Goal: Task Accomplishment & Management: Manage account settings

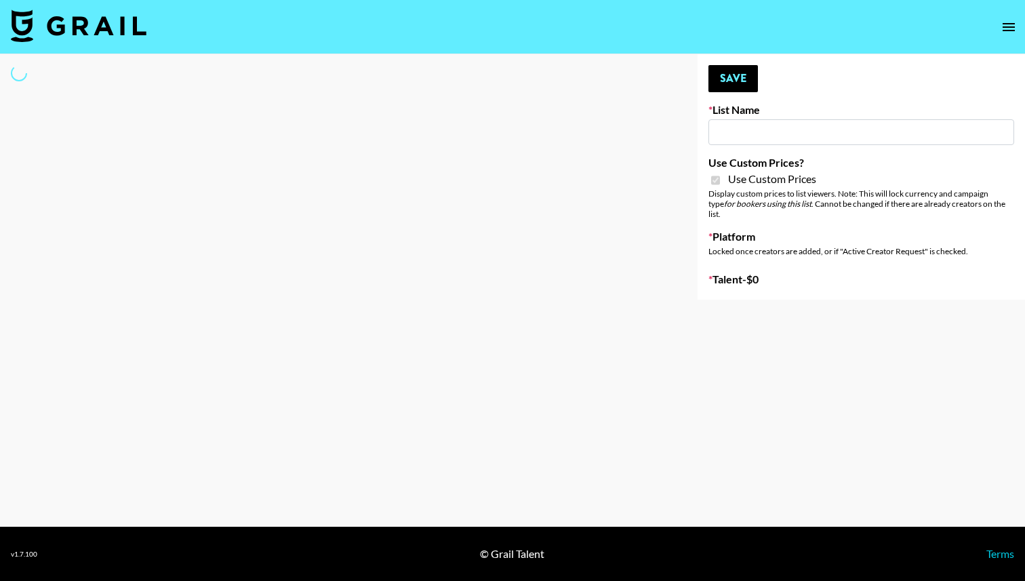
type input "Wavytalk ([DATE])"
checkbox input "true"
select select "Brand"
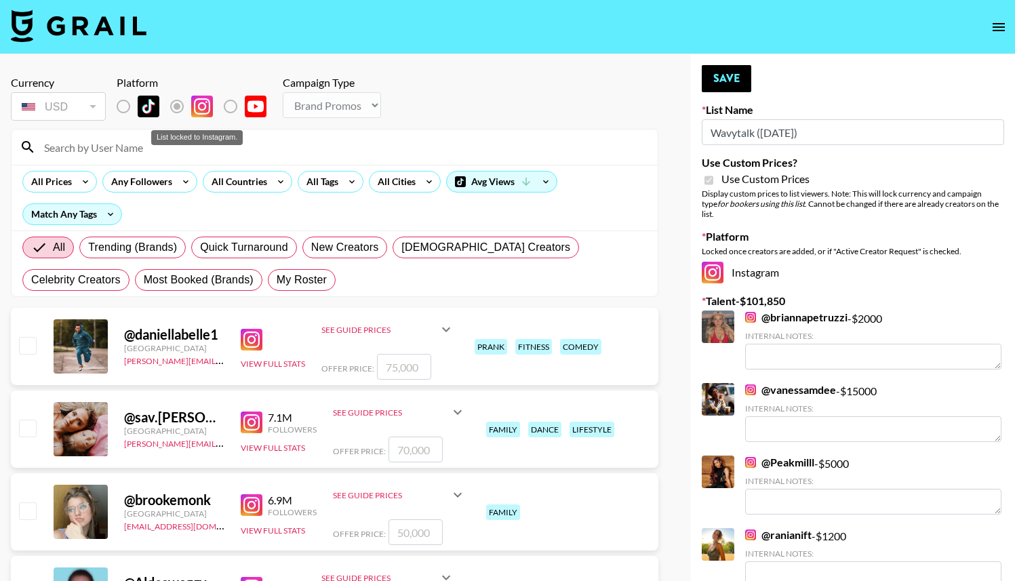
click at [130, 111] on label "List locked to Instagram." at bounding box center [134, 106] width 50 height 28
click at [121, 106] on label "List locked to Instagram." at bounding box center [134, 106] width 50 height 28
click at [113, 145] on input at bounding box center [343, 147] width 614 height 22
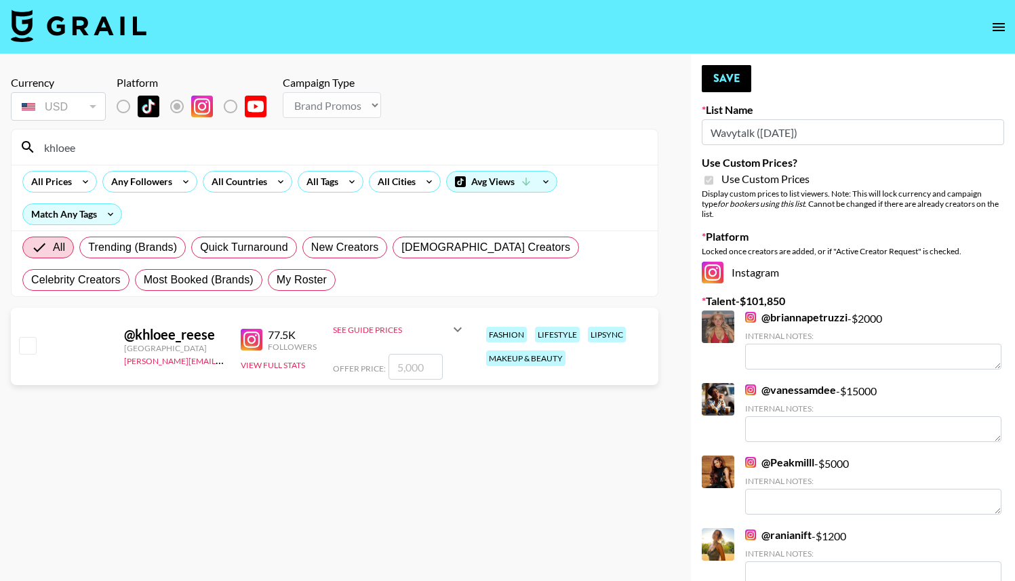
type input "khloee"
click at [155, 151] on input "khloee" at bounding box center [343, 147] width 614 height 22
type input "[PERSON_NAME]"
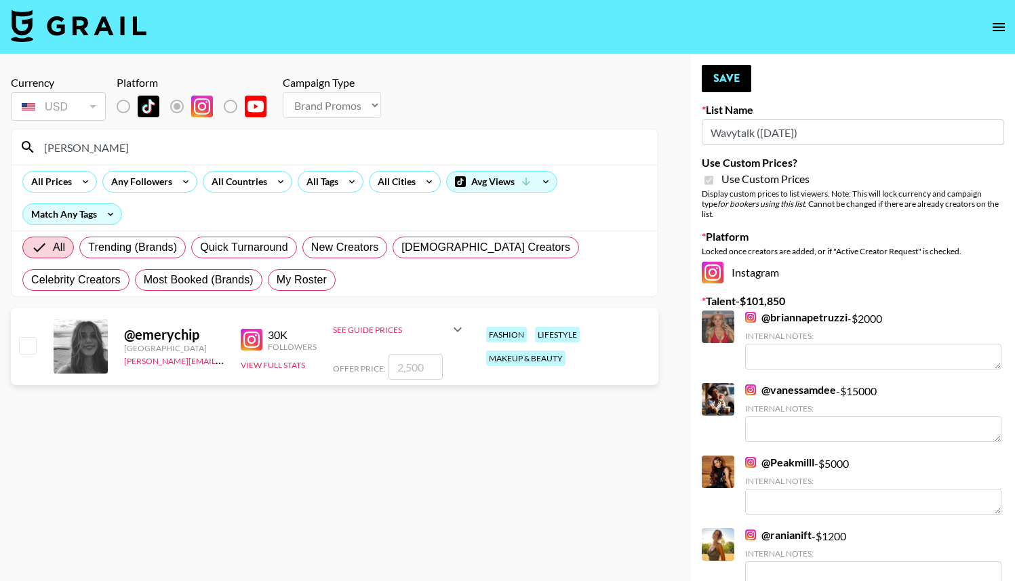
click at [29, 344] on input "checkbox" at bounding box center [27, 345] width 16 height 16
checkbox input "true"
type input "2500"
click at [460, 329] on icon at bounding box center [458, 329] width 16 height 16
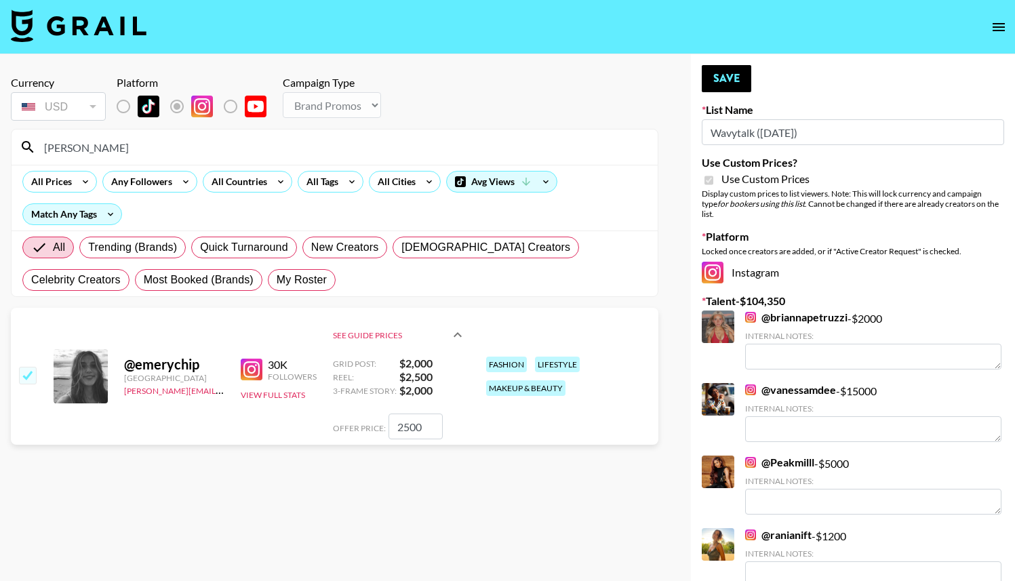
click at [460, 329] on icon at bounding box center [458, 335] width 16 height 16
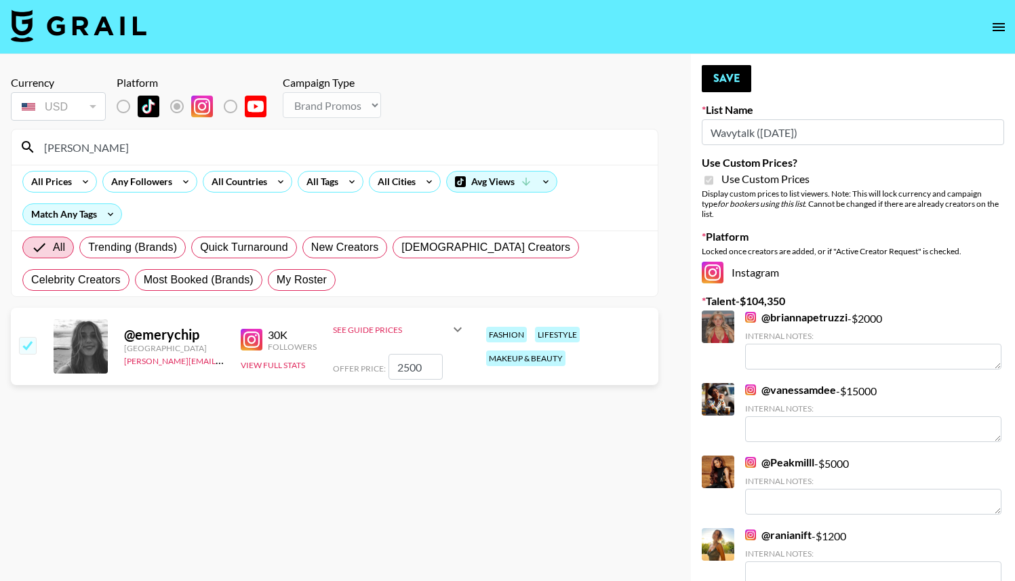
click at [456, 340] on div "See Guide Prices" at bounding box center [399, 329] width 133 height 33
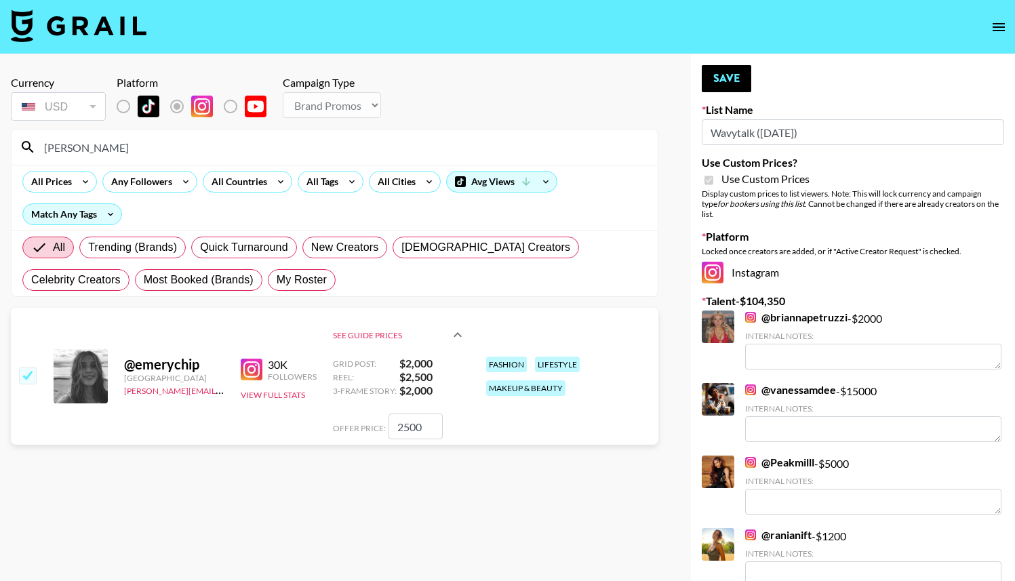
click at [459, 334] on icon at bounding box center [458, 335] width 16 height 16
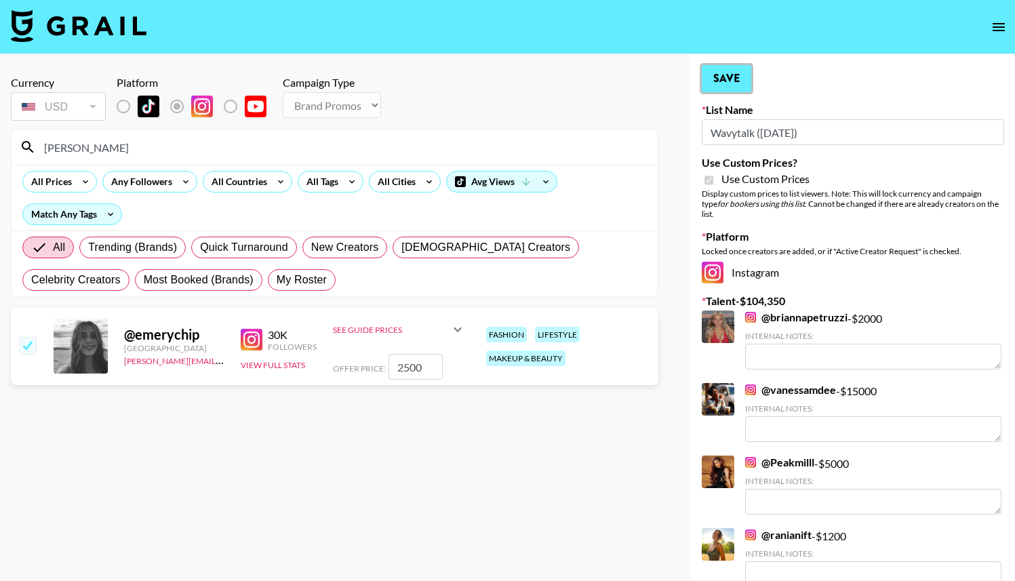
click at [723, 83] on button "Save" at bounding box center [727, 78] width 50 height 27
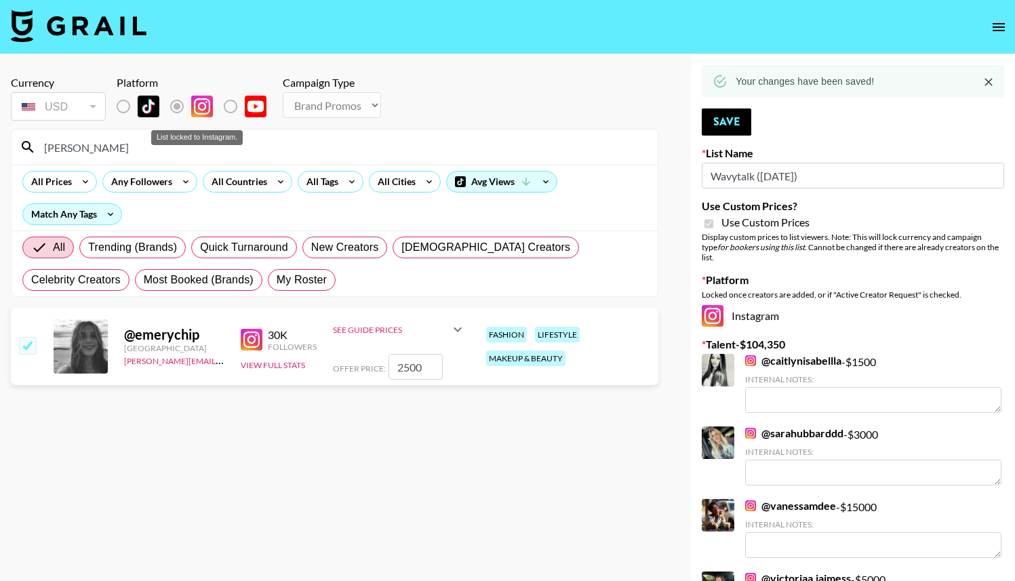
click at [123, 105] on label "List locked to Instagram." at bounding box center [134, 106] width 50 height 28
click at [88, 141] on div "Currency is locked to USD" at bounding box center [58, 140] width 98 height 15
click at [75, 144] on div "Currency is locked to USD" at bounding box center [58, 140] width 98 height 15
click at [118, 144] on input "[PERSON_NAME]" at bounding box center [343, 147] width 614 height 22
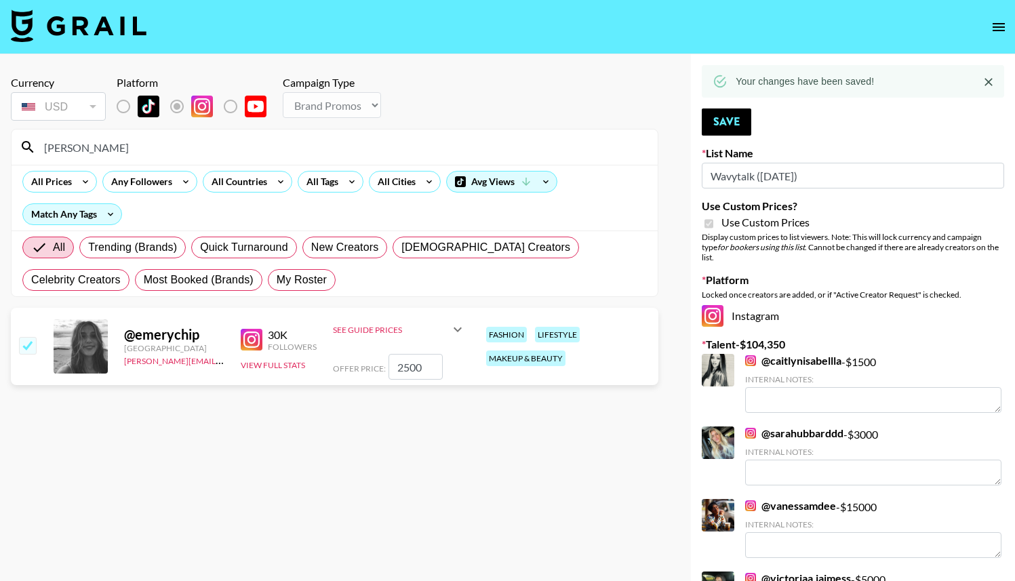
click at [118, 144] on input "[PERSON_NAME]" at bounding box center [343, 147] width 614 height 22
click at [448, 323] on div "See Guide Prices" at bounding box center [399, 329] width 133 height 33
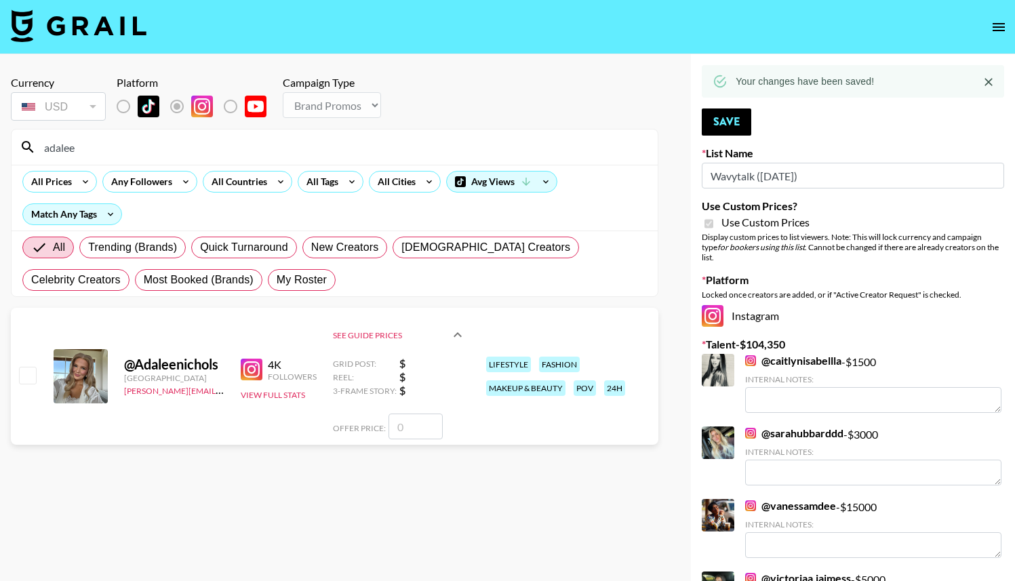
click at [448, 323] on div "See Guide Prices" at bounding box center [399, 334] width 133 height 43
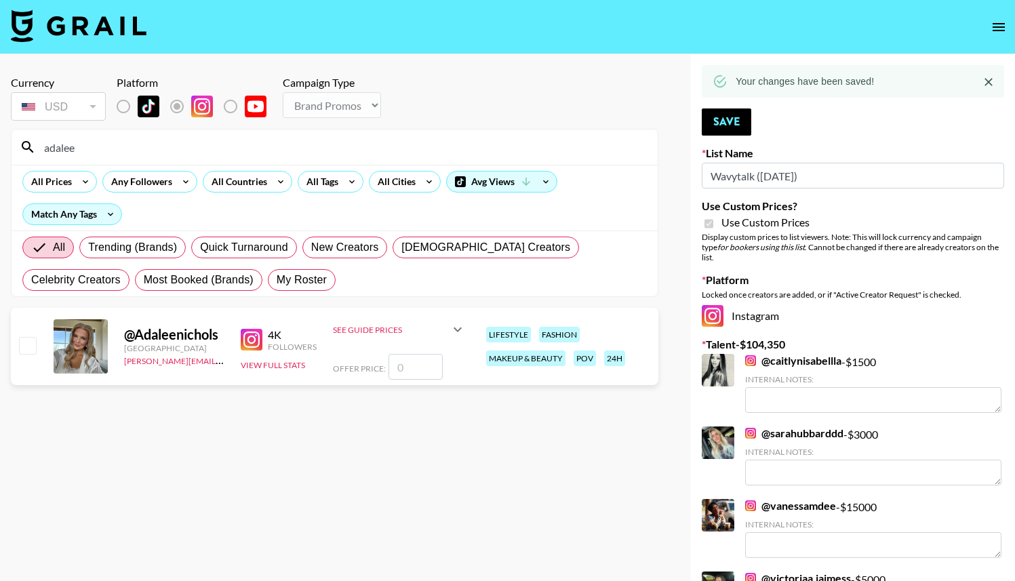
click at [138, 149] on input "adalee" at bounding box center [343, 147] width 614 height 22
type input "katiepett"
click at [397, 323] on div "See Guide Prices" at bounding box center [399, 329] width 133 height 33
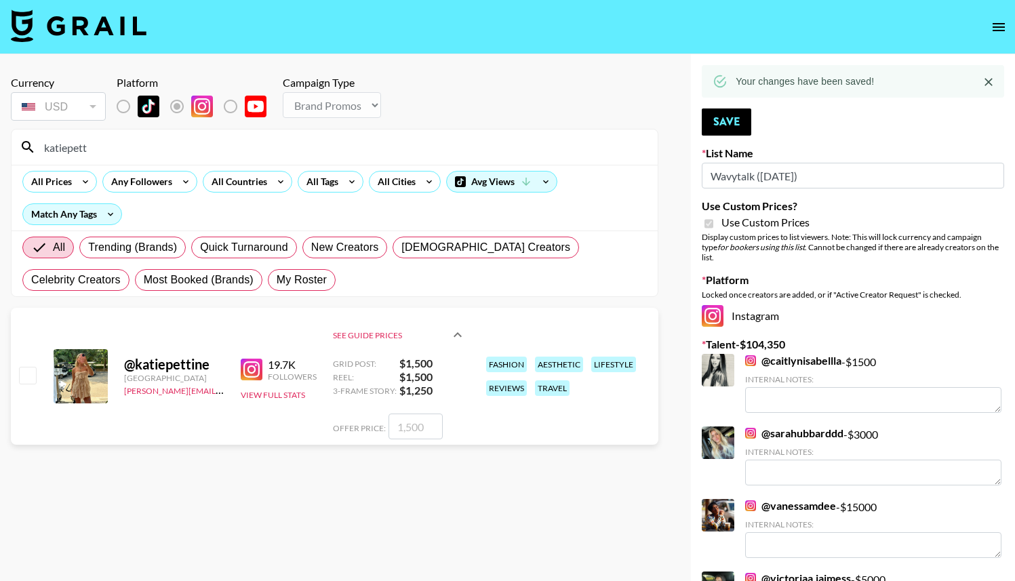
click at [418, 427] on input "number" at bounding box center [416, 427] width 54 height 26
click at [28, 379] on input "checkbox" at bounding box center [27, 375] width 16 height 16
checkbox input "true"
type input "1500"
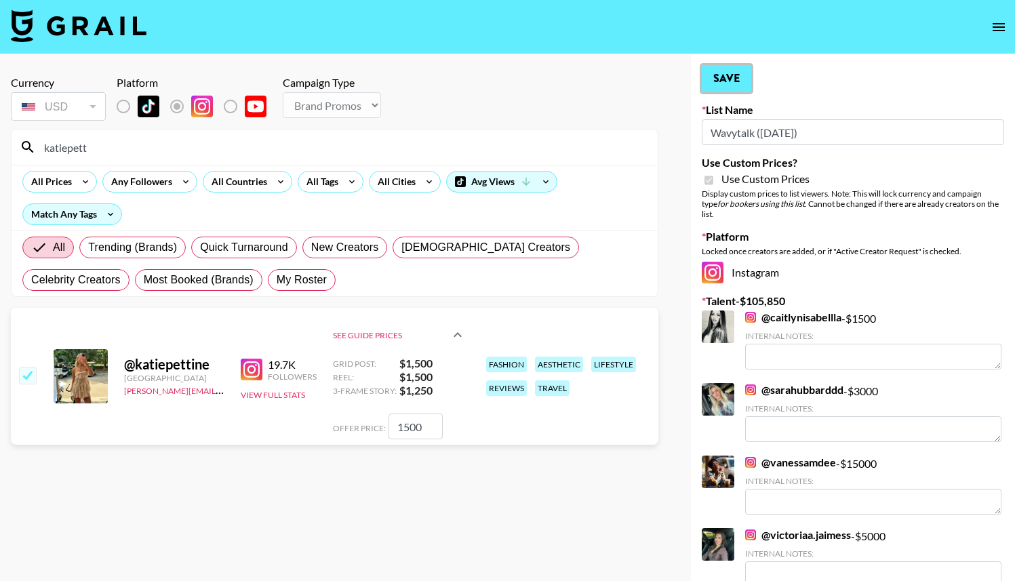
click at [728, 75] on button "Save" at bounding box center [727, 78] width 50 height 27
